Goal: Task Accomplishment & Management: Use online tool/utility

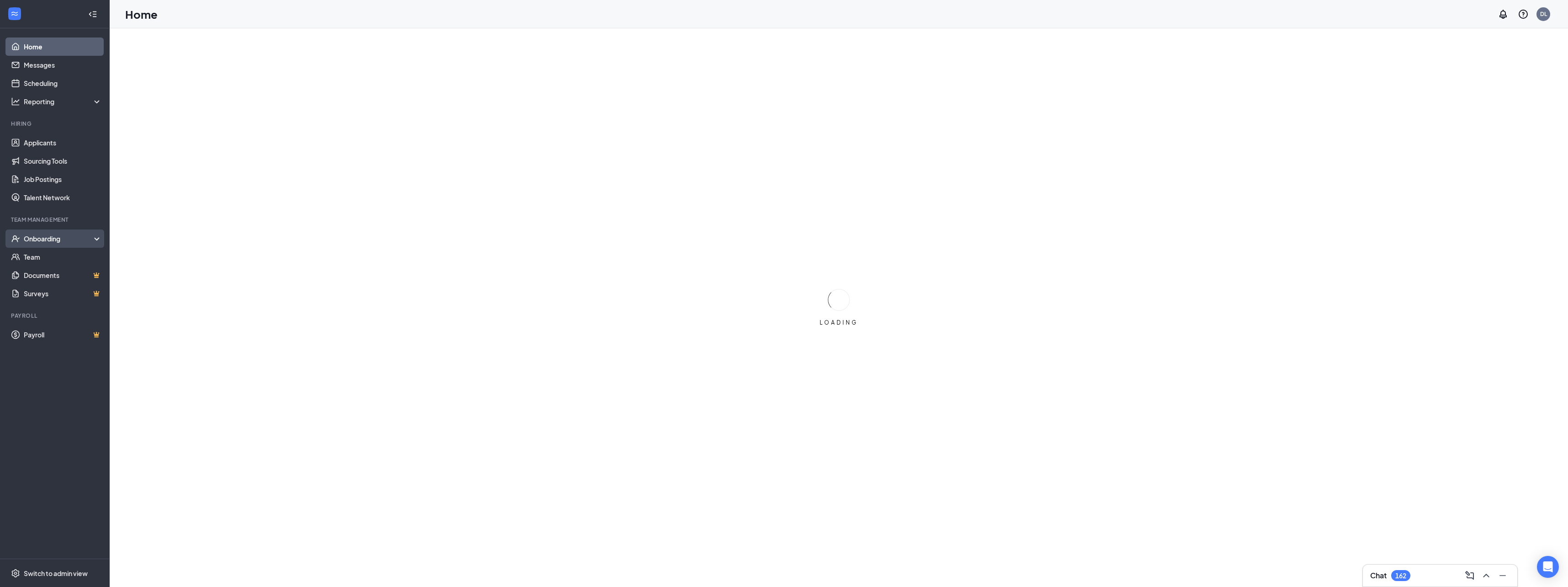
click at [42, 242] on div "Onboarding" at bounding box center [59, 238] width 71 height 9
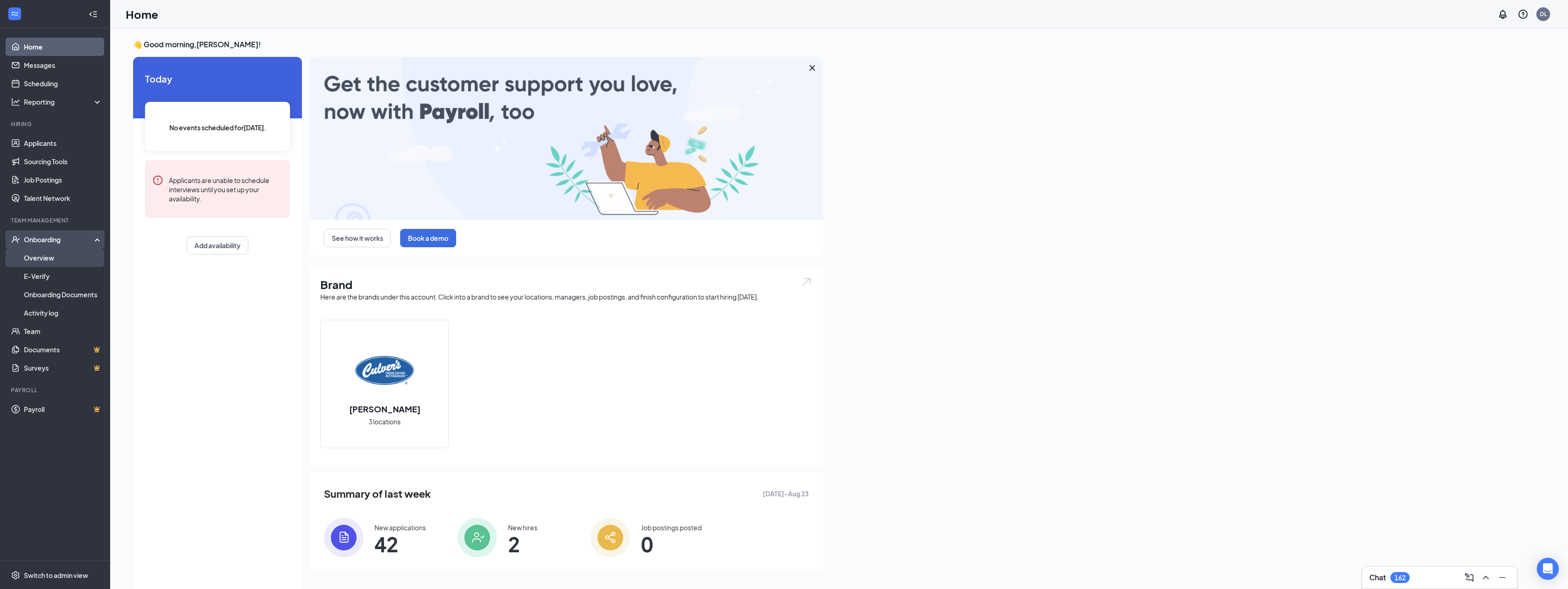
click at [44, 258] on link "Overview" at bounding box center [63, 258] width 78 height 18
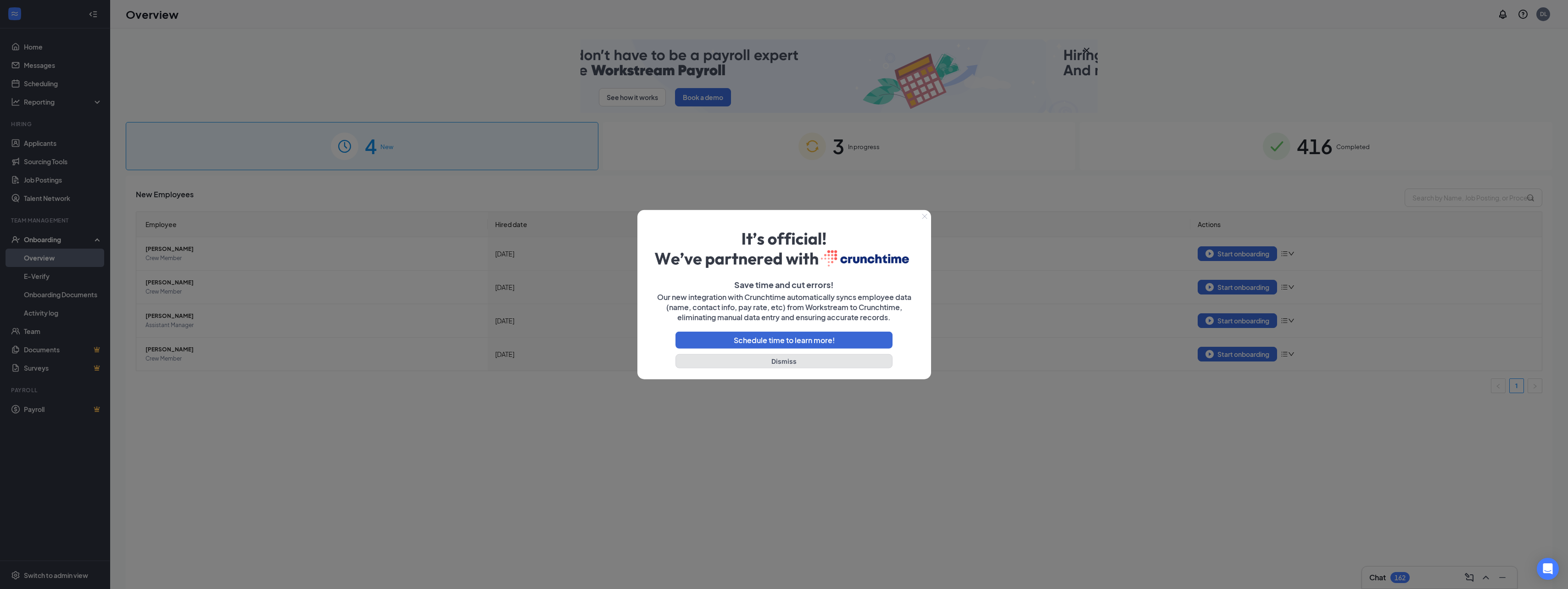
click at [790, 360] on button "Dismiss" at bounding box center [784, 360] width 218 height 14
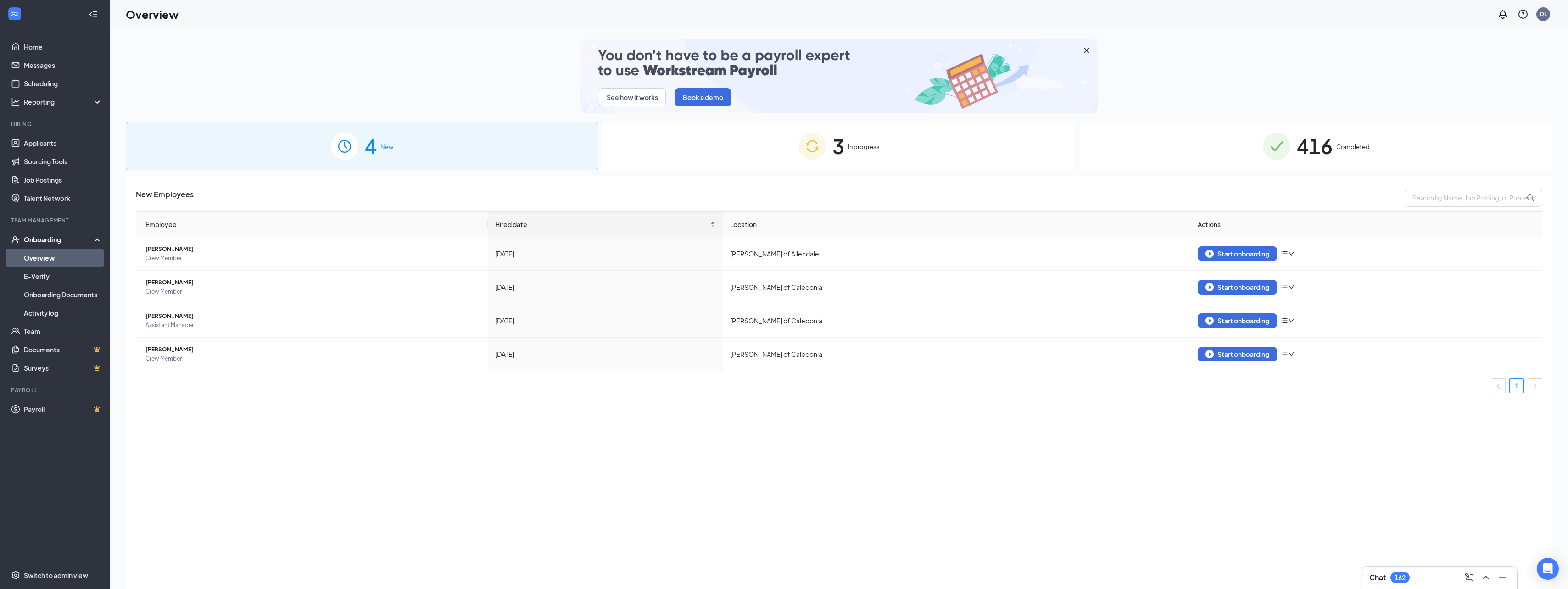
click at [1180, 144] on div "416 Completed" at bounding box center [1316, 146] width 473 height 48
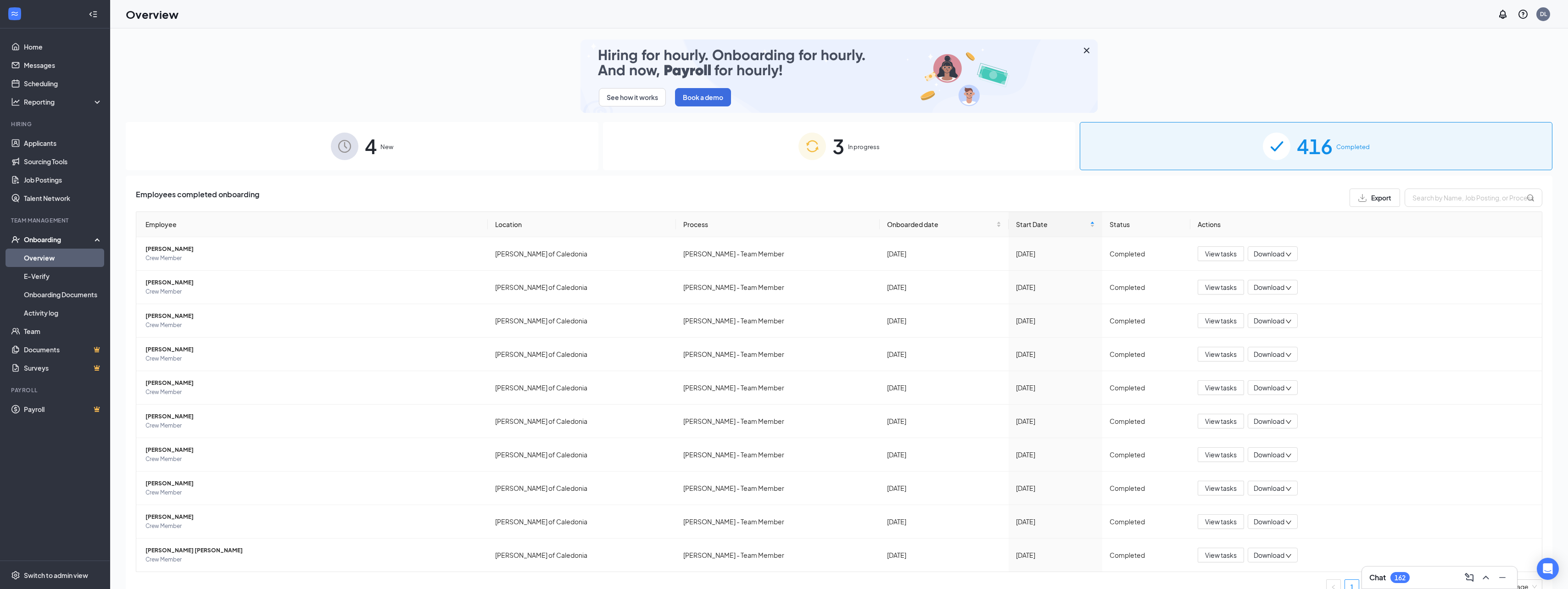
click at [1371, 200] on span "Export" at bounding box center [1381, 197] width 20 height 7
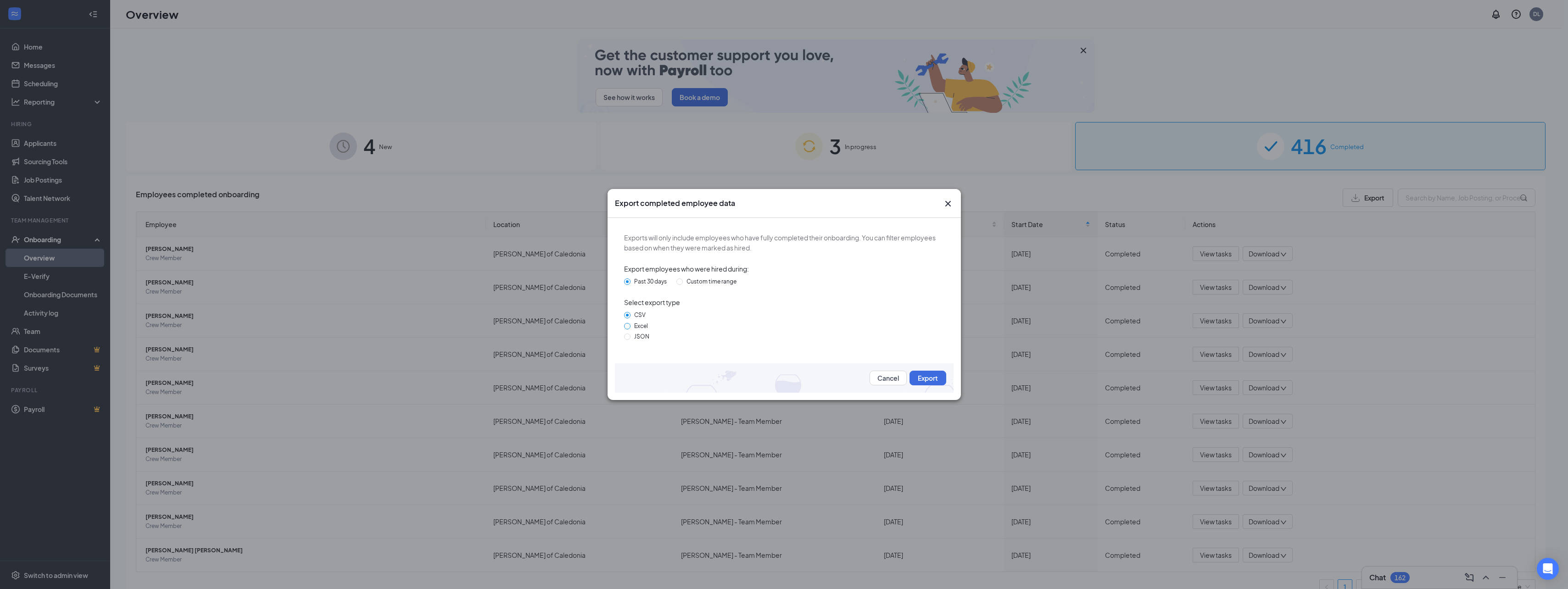
click at [631, 326] on span "Excel" at bounding box center [641, 326] width 21 height 7
click at [630, 326] on input "Excel" at bounding box center [627, 326] width 7 height 7
radio input "true"
radio input "false"
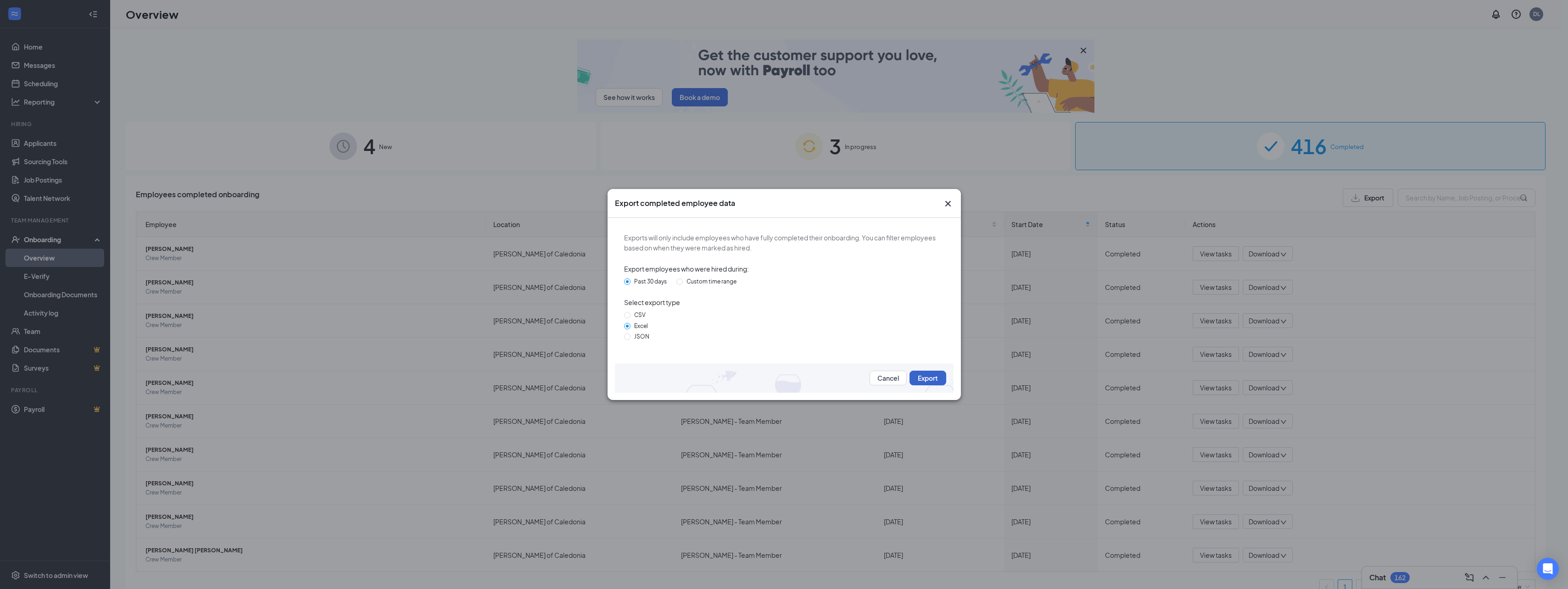
click at [930, 381] on button "Export" at bounding box center [928, 378] width 37 height 15
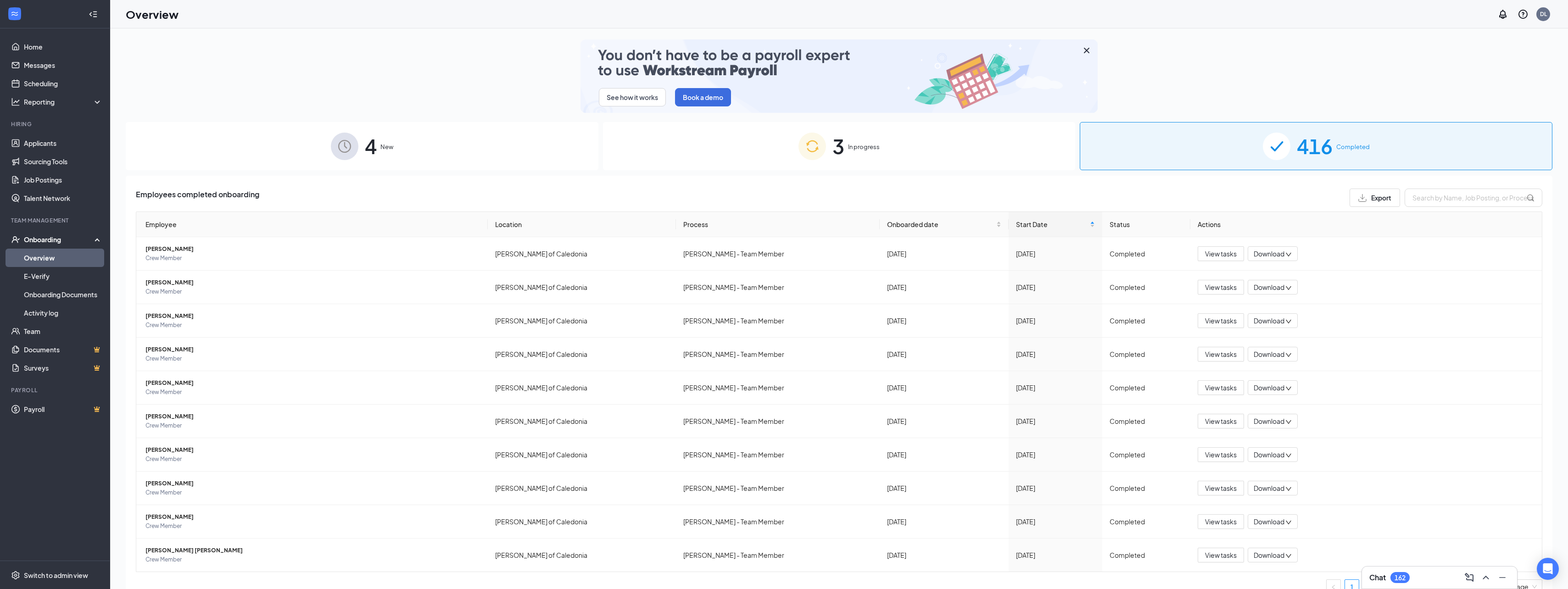
click at [1371, 197] on span "Export" at bounding box center [1381, 197] width 20 height 7
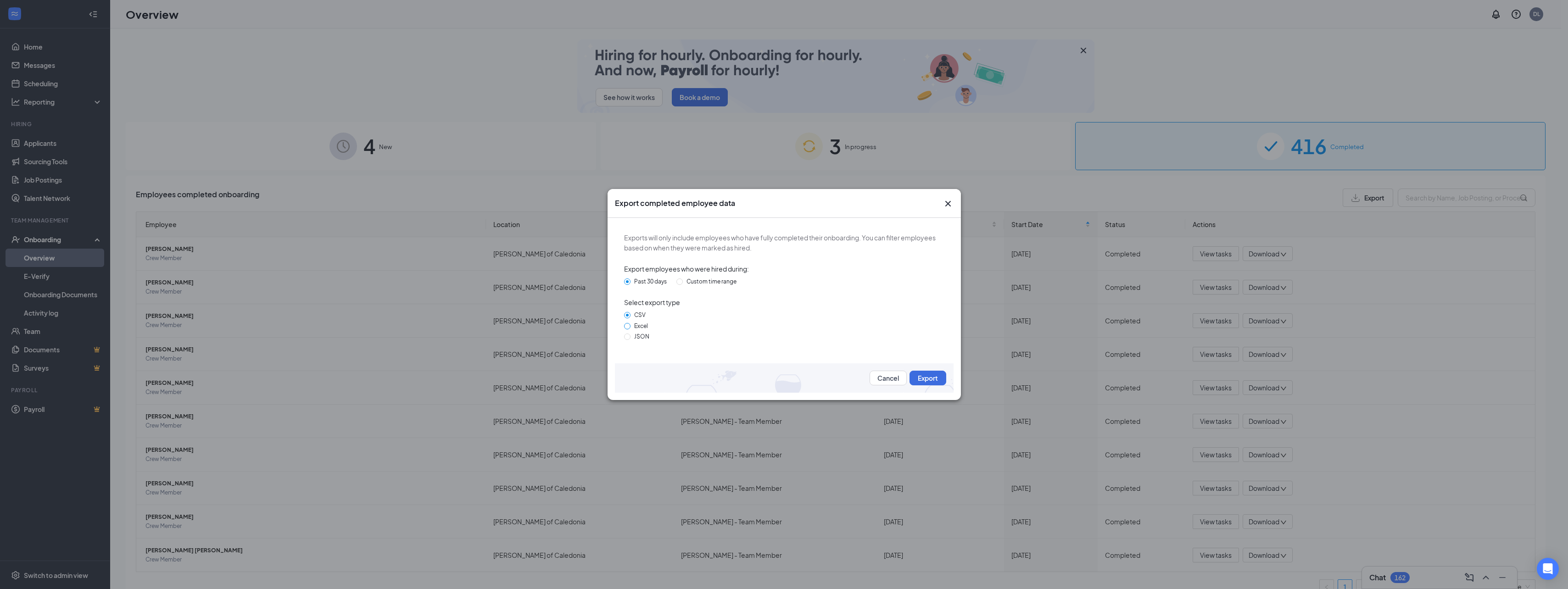
click at [627, 328] on input "Excel" at bounding box center [627, 326] width 7 height 7
radio input "true"
radio input "false"
click at [925, 378] on button "Export" at bounding box center [928, 378] width 37 height 15
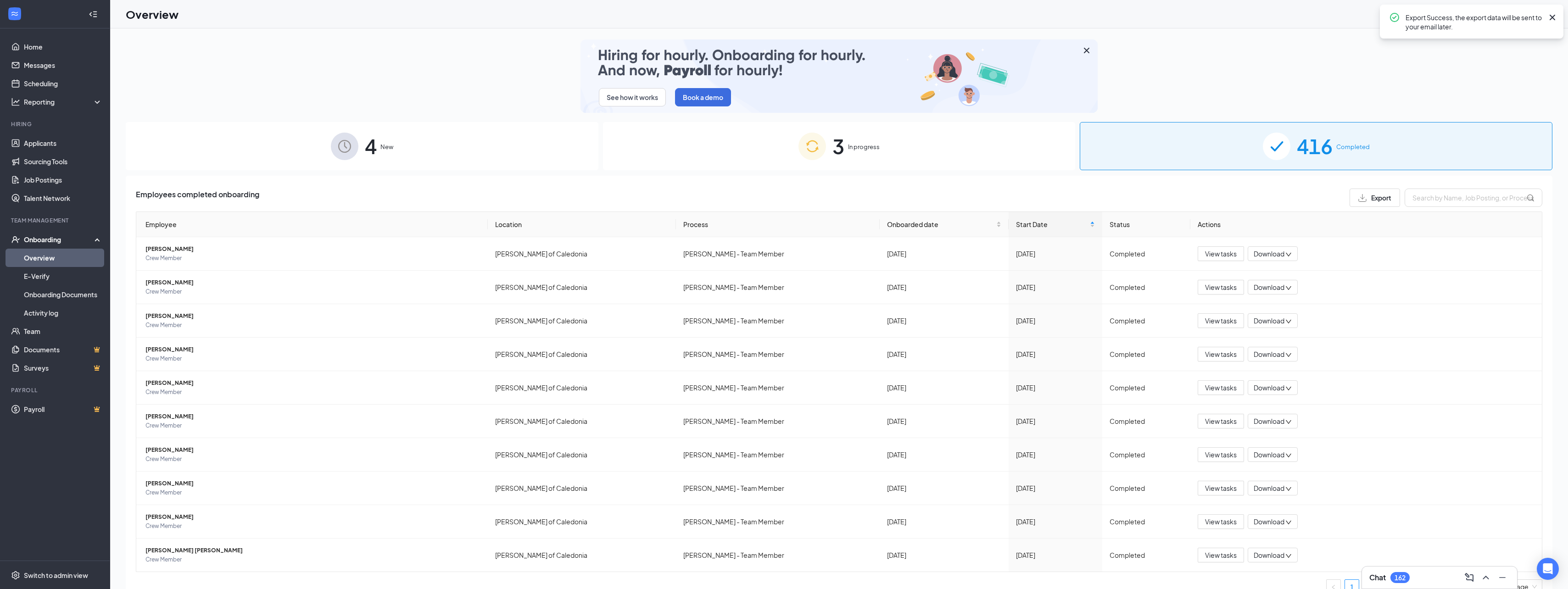
click at [1552, 16] on icon "Cross" at bounding box center [1552, 18] width 11 height 11
click at [1421, 46] on div "See how it works Book a demo" at bounding box center [839, 76] width 1427 height 73
